Goal: Information Seeking & Learning: Learn about a topic

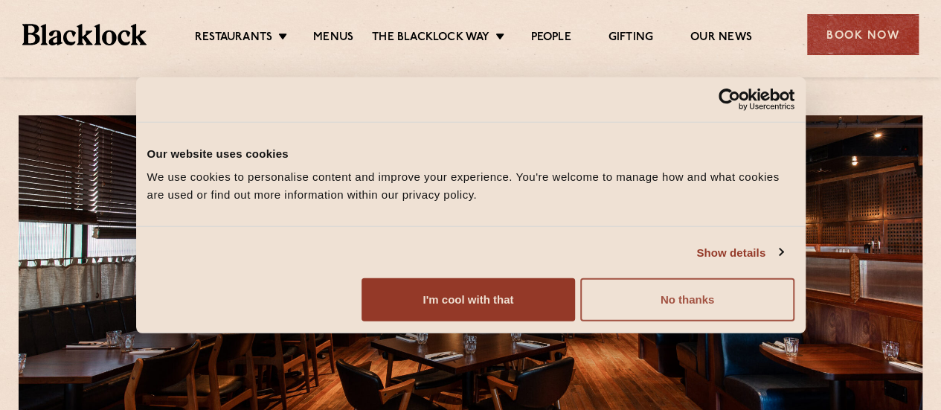
click at [793, 321] on button "No thanks" at bounding box center [686, 299] width 213 height 43
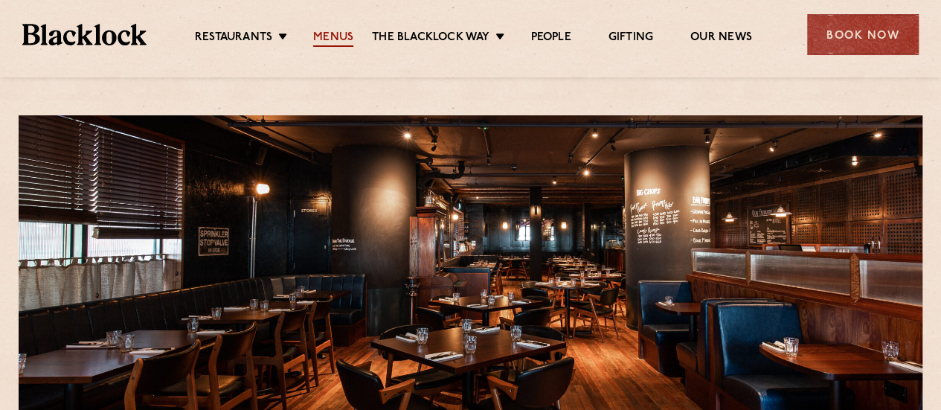
click at [341, 31] on link "Menus" at bounding box center [333, 38] width 40 height 16
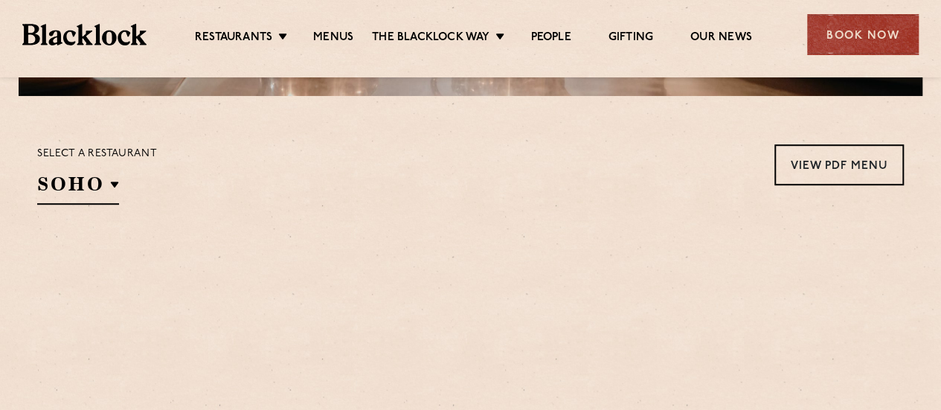
scroll to position [443, 0]
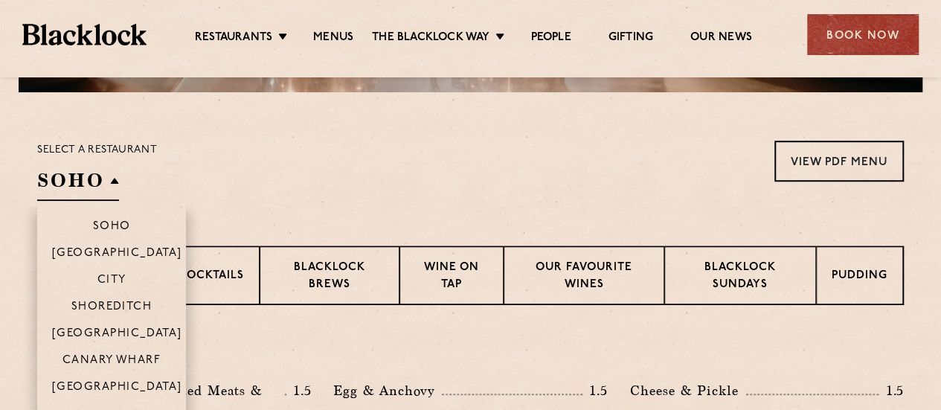
click at [100, 176] on h2 "SOHO" at bounding box center [78, 183] width 82 height 33
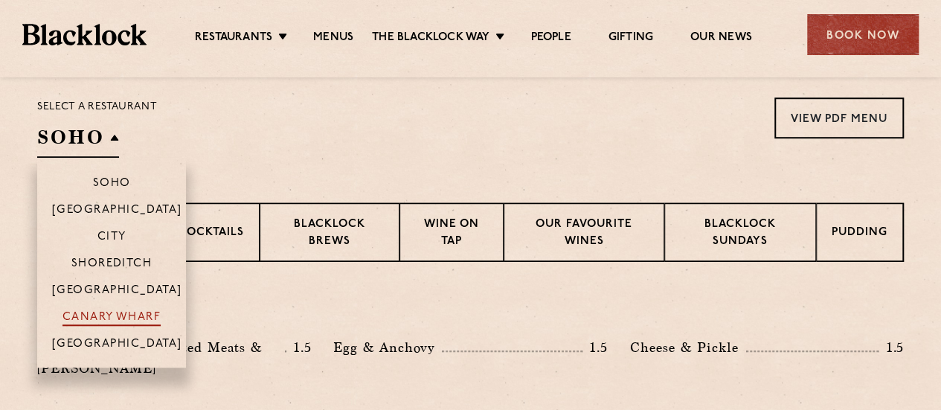
click at [125, 313] on p "Canary Wharf" at bounding box center [111, 318] width 98 height 15
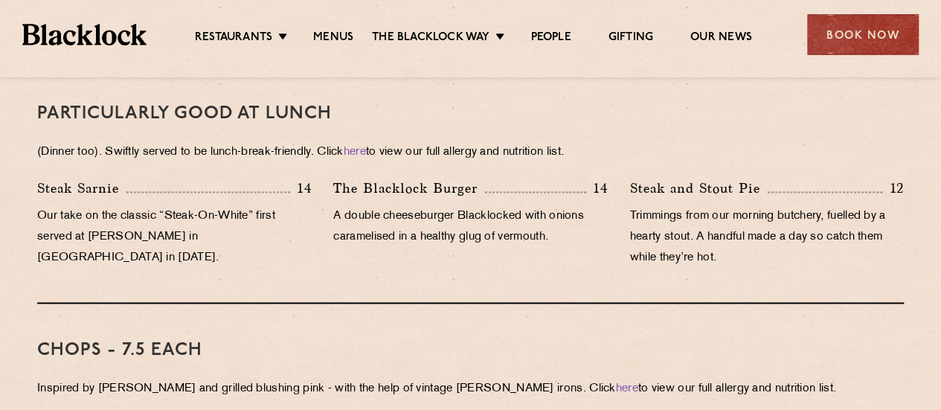
scroll to position [991, 0]
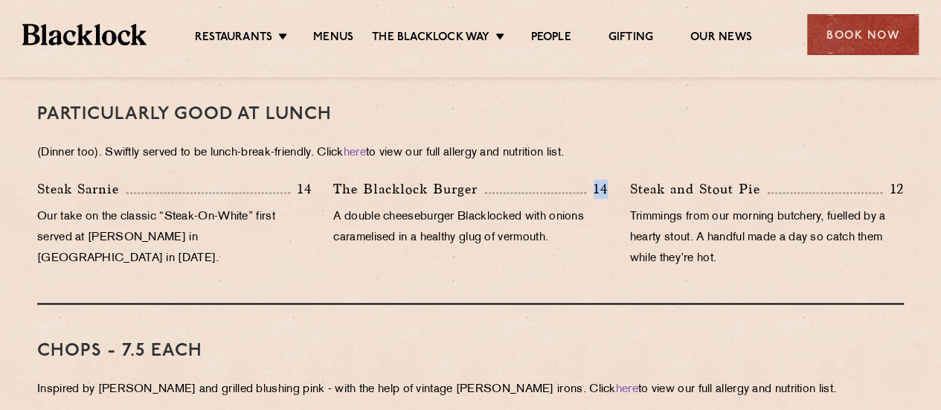
drag, startPoint x: 594, startPoint y: 172, endPoint x: 617, endPoint y: 176, distance: 23.3
click at [617, 178] on div "The [PERSON_NAME] Burger 14 A double cheeseburger Blacklocked with onions caram…" at bounding box center [470, 227] width 296 height 98
click at [601, 179] on p "14" at bounding box center [597, 188] width 22 height 19
click at [598, 179] on p "14" at bounding box center [597, 188] width 22 height 19
click at [599, 179] on p "14" at bounding box center [597, 188] width 22 height 19
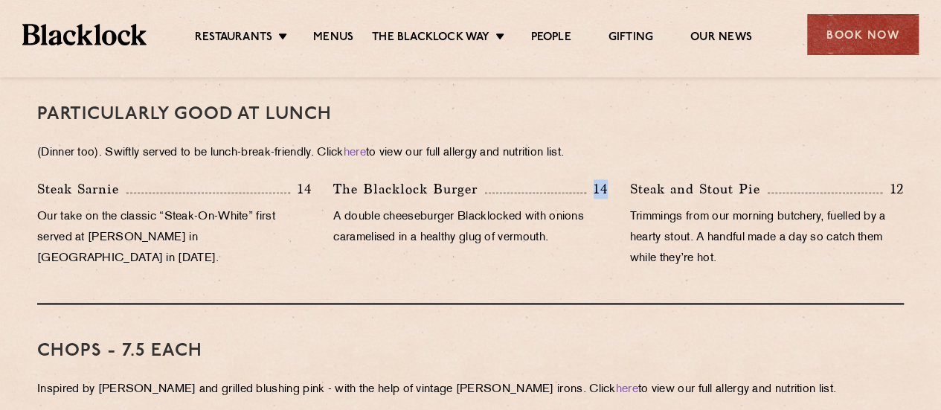
drag, startPoint x: 596, startPoint y: 167, endPoint x: 605, endPoint y: 169, distance: 9.9
click at [605, 179] on p "14" at bounding box center [597, 188] width 22 height 19
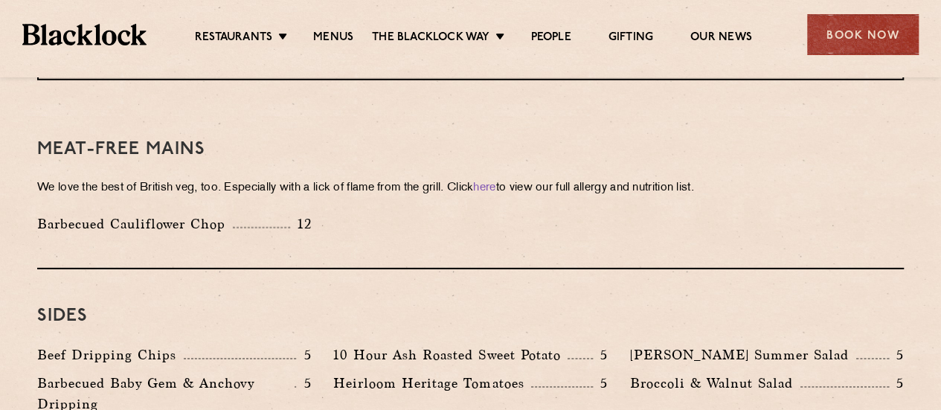
scroll to position [2141, 0]
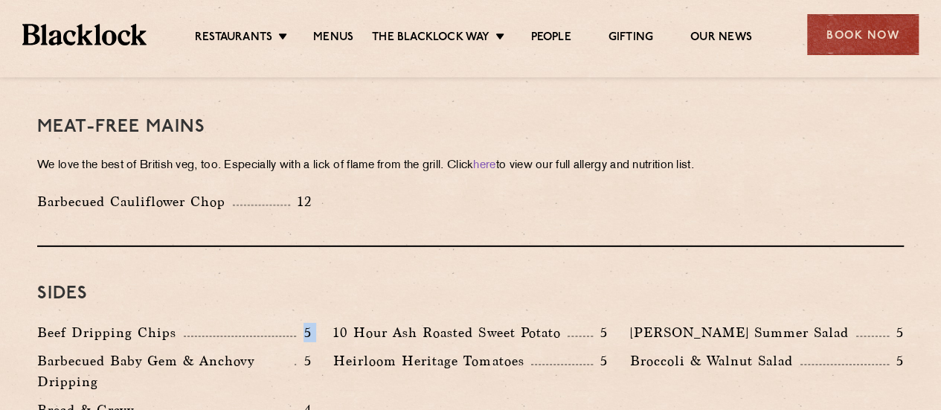
drag, startPoint x: 295, startPoint y: 283, endPoint x: 327, endPoint y: 280, distance: 32.0
click at [327, 322] on div "Beef Dripping Chips 5 10 Hour Ash Roasted Sweet Potato 5 [PERSON_NAME] Summer S…" at bounding box center [470, 375] width 888 height 106
click at [324, 322] on div "10 Hour Ash Roasted Sweet Potato 5" at bounding box center [470, 336] width 296 height 28
drag, startPoint x: 598, startPoint y: 293, endPoint x: 610, endPoint y: 294, distance: 11.9
click at [603, 323] on p "5" at bounding box center [600, 332] width 15 height 19
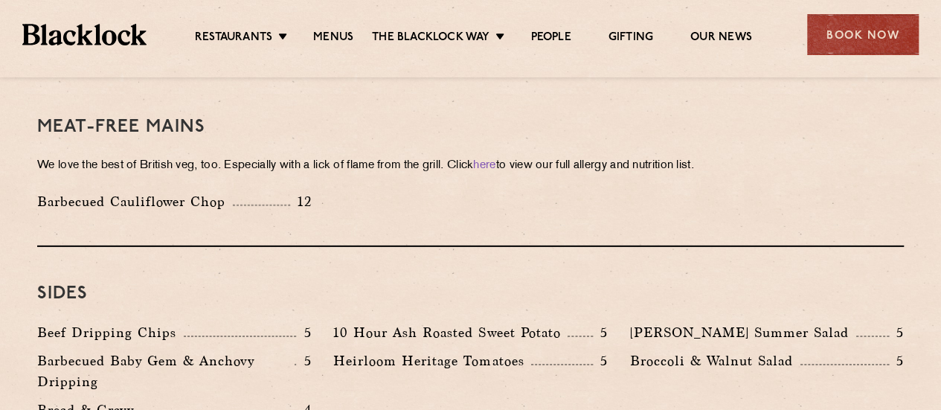
click at [506, 322] on div "10 Hour Ash Roasted Sweet Potato 5" at bounding box center [470, 336] width 296 height 28
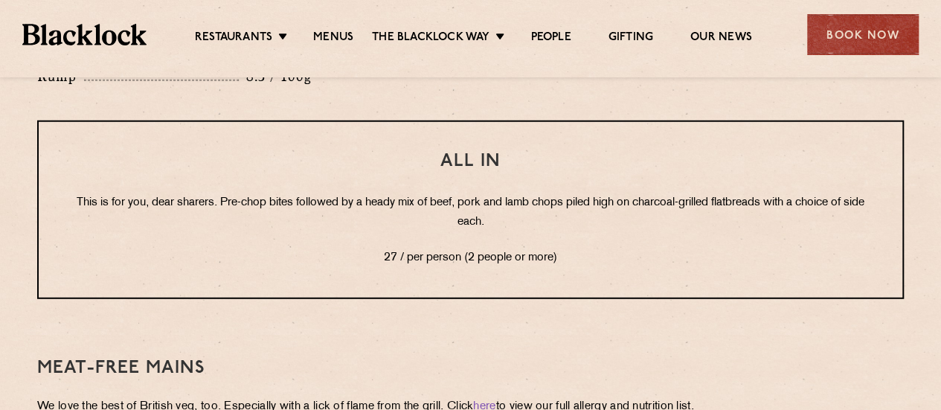
scroll to position [1891, 0]
